Goal: Check status: Check status

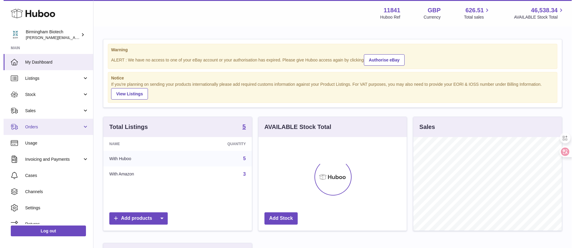
scroll to position [93, 148]
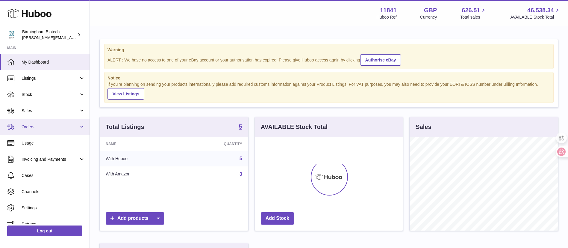
click at [60, 126] on span "Orders" at bounding box center [50, 127] width 57 height 6
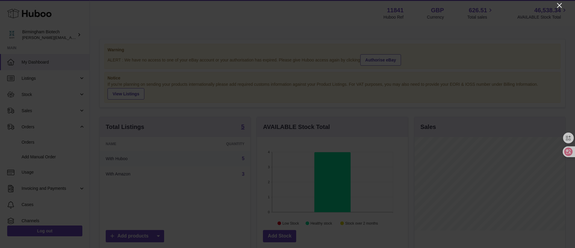
click at [563, 4] on icon "Close" at bounding box center [559, 5] width 7 height 7
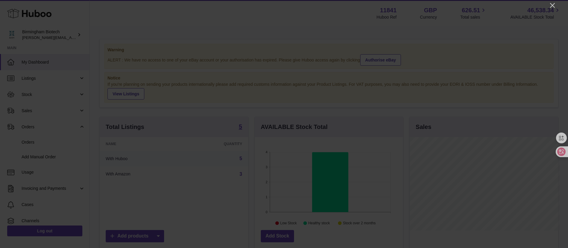
scroll to position [299300, 299245]
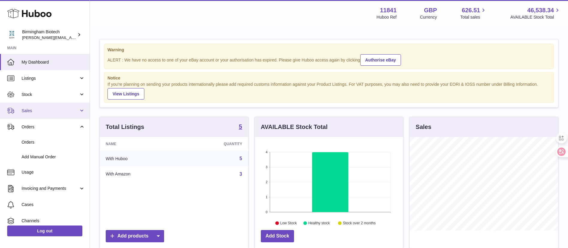
click at [41, 111] on span "Sales" at bounding box center [50, 111] width 57 height 6
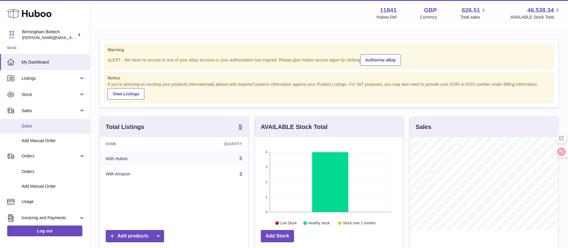
click at [45, 126] on span "Sales" at bounding box center [53, 126] width 63 height 6
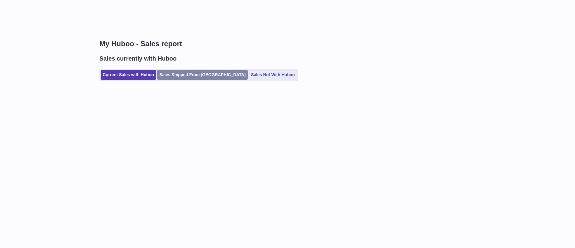
click at [165, 78] on link "Sales Shipped From [GEOGRAPHIC_DATA]" at bounding box center [202, 75] width 90 height 10
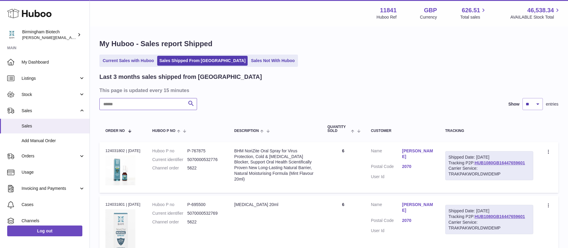
click at [181, 106] on input "text" at bounding box center [148, 104] width 98 height 12
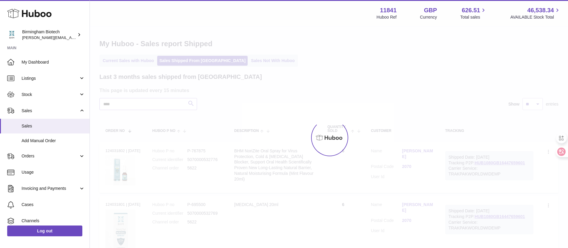
type input "****"
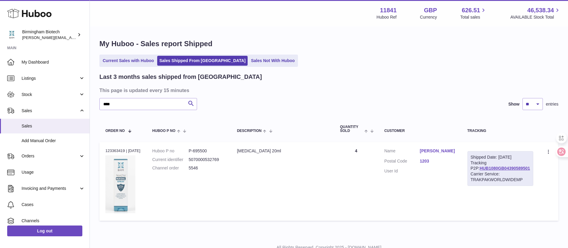
click at [484, 168] on div "Shipped Date: 24th Aug 2025 Tracking P2P: HUB1080GB04390589501 Carrier Service:…" at bounding box center [500, 168] width 66 height 35
click at [486, 170] on link "HUB1080GB04390589501" at bounding box center [505, 168] width 50 height 5
click at [494, 170] on link "HUB1080GB04390589501" at bounding box center [505, 168] width 50 height 5
click at [64, 91] on link "Stock" at bounding box center [45, 94] width 90 height 16
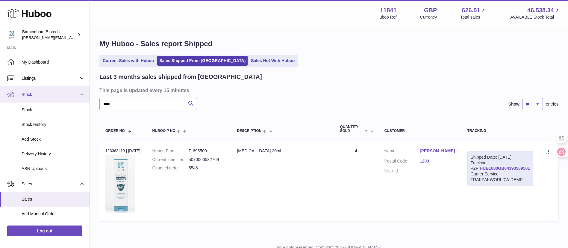
click at [64, 91] on link "Stock" at bounding box center [45, 94] width 90 height 16
